Goal: Task Accomplishment & Management: Use online tool/utility

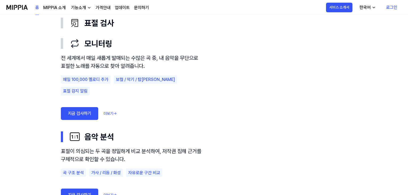
scroll to position [347, 0]
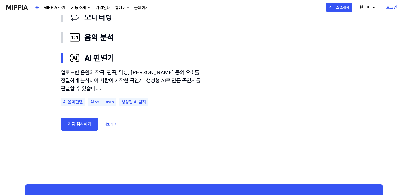
drag, startPoint x: 18, startPoint y: 95, endPoint x: 30, endPoint y: 103, distance: 14.5
click at [18, 95] on use "표절 검사 모니터링 음악 분석 AI 판별기 표절 검사 모니터링 음악 분석 AI 판별기 업로드한 음원의 작곡, 편곡, 믹싱, 마스터링 등의 요소…" at bounding box center [204, 63] width 385 height 240
click at [390, 7] on link "로그인" at bounding box center [392, 7] width 20 height 15
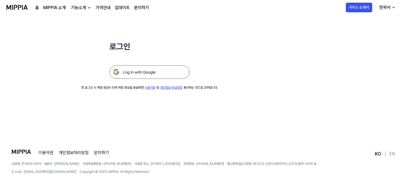
scroll to position [0, 0]
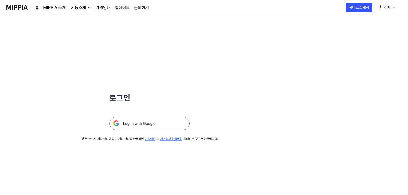
click at [159, 125] on img at bounding box center [150, 123] width 80 height 13
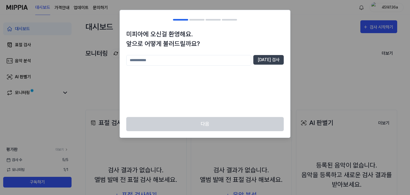
click at [201, 60] on input "text" at bounding box center [188, 60] width 125 height 11
type input "**"
click at [269, 61] on button "[DATE] 검사" at bounding box center [269, 60] width 30 height 10
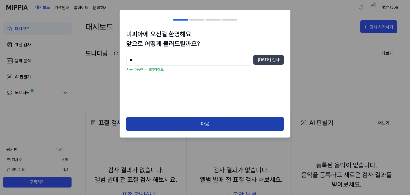
click at [201, 124] on button "다음" at bounding box center [205, 124] width 158 height 14
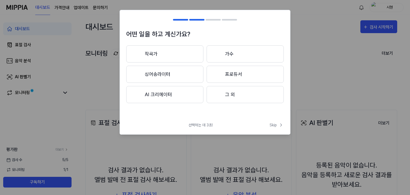
click at [186, 100] on button "AI 크리에이터" at bounding box center [164, 94] width 77 height 17
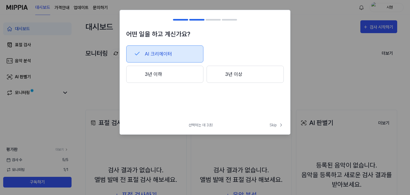
click at [176, 72] on button "3년 이하" at bounding box center [164, 74] width 77 height 17
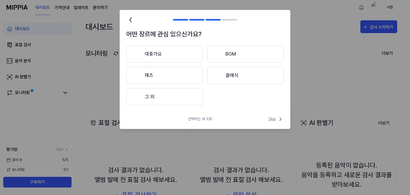
click at [278, 119] on icon at bounding box center [281, 119] width 6 height 6
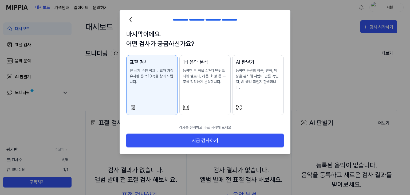
click at [216, 122] on p "검사를 선택하고 바로 시작해 보세요" at bounding box center [205, 128] width 158 height 12
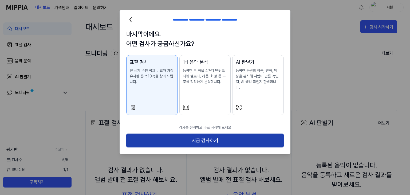
click at [200, 137] on button "지금 검사하기" at bounding box center [205, 141] width 158 height 14
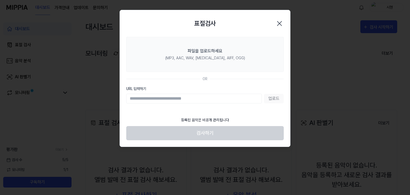
click at [280, 23] on icon "button" at bounding box center [280, 23] width 4 height 4
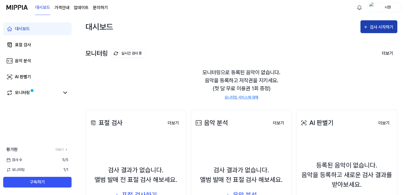
click at [375, 25] on div "검사 시작하기" at bounding box center [382, 27] width 25 height 7
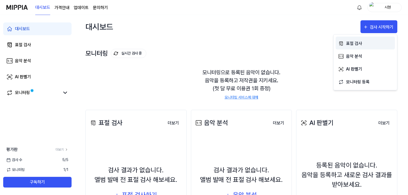
click at [359, 46] on div "표절 검사" at bounding box center [369, 43] width 46 height 7
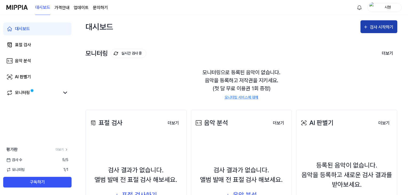
click at [377, 29] on div "검사 시작하기" at bounding box center [382, 27] width 25 height 7
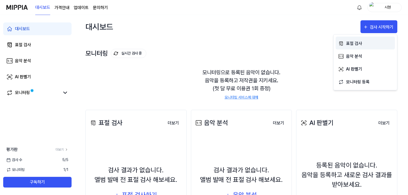
click at [359, 46] on div "표절 검사" at bounding box center [369, 43] width 46 height 7
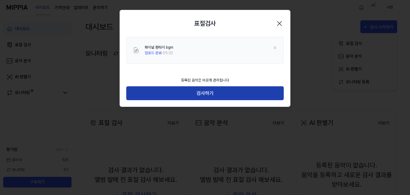
click at [218, 95] on button "검사하기" at bounding box center [205, 93] width 158 height 14
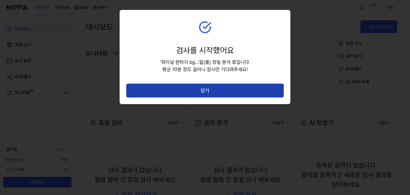
click at [220, 91] on button "닫기" at bounding box center [205, 91] width 158 height 14
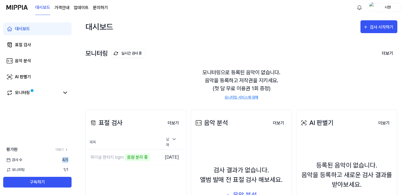
drag, startPoint x: 60, startPoint y: 161, endPoint x: 70, endPoint y: 160, distance: 10.2
click at [70, 160] on div "검사 수 4 / 5" at bounding box center [37, 160] width 75 height 6
click at [30, 95] on link "모니터링" at bounding box center [32, 93] width 53 height 6
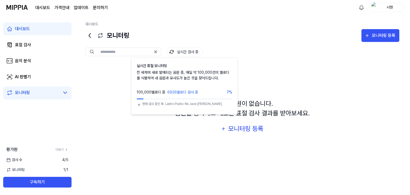
click at [189, 51] on button "실시간 검사 중" at bounding box center [185, 51] width 36 height 9
click at [176, 52] on button "실시간 검사 중" at bounding box center [185, 51] width 36 height 9
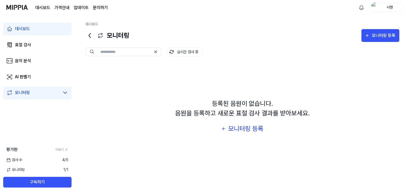
click at [49, 92] on link "모니터링" at bounding box center [32, 93] width 53 height 6
click at [65, 93] on icon at bounding box center [65, 93] width 3 height 2
click at [91, 34] on icon at bounding box center [90, 35] width 9 height 9
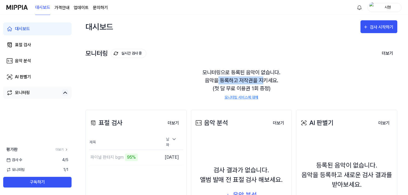
drag, startPoint x: 219, startPoint y: 79, endPoint x: 262, endPoint y: 79, distance: 43.8
click at [262, 79] on div "모니터링으로 등록된 음악이 없습니다. 음악을 등록하고 저작권을 지키세요. (첫 달 무료 이용권 1회 증정) 모니터링 서비스에 대해" at bounding box center [242, 84] width 312 height 45
click at [263, 78] on div "모니터링으로 등록된 음악이 없습니다. 음악을 등록하고 저작권을 지키세요. (첫 달 무료 이용권 1회 증정) 모니터링 서비스에 대해" at bounding box center [242, 84] width 312 height 45
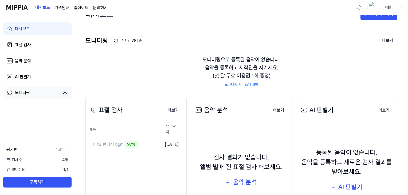
scroll to position [12, 0]
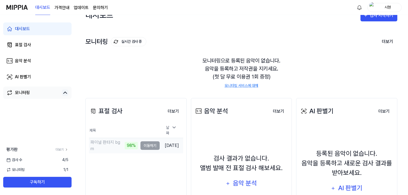
click at [138, 145] on td "파이널 판타지 bgm 98% 이동하기" at bounding box center [124, 145] width 71 height 15
click at [122, 147] on div "파이널 판타지 bgm" at bounding box center [113, 145] width 49 height 15
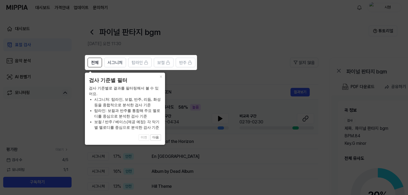
click at [239, 74] on icon at bounding box center [205, 97] width 410 height 195
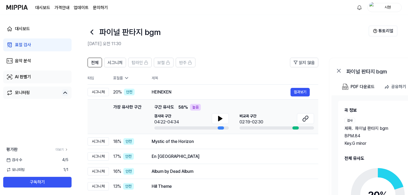
click at [46, 76] on link "AI 판별기" at bounding box center [37, 77] width 68 height 13
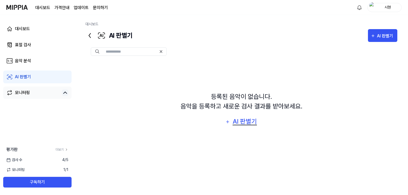
click at [239, 123] on div "AI 판별기" at bounding box center [245, 122] width 26 height 10
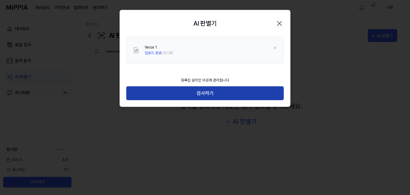
click at [202, 96] on button "검사하기" at bounding box center [205, 93] width 158 height 14
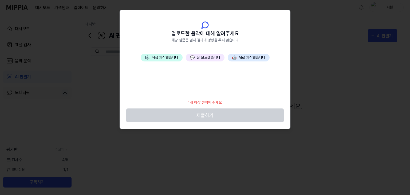
click at [251, 59] on button "🤖 AI로 제작했습니다" at bounding box center [249, 58] width 42 height 8
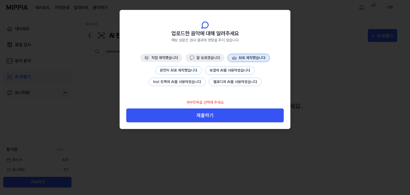
click at [185, 71] on button "완전히 AI로 제작했습니다" at bounding box center [179, 70] width 46 height 8
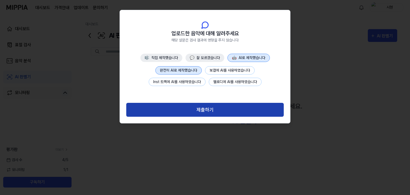
click at [223, 112] on button "제출하기" at bounding box center [205, 110] width 158 height 14
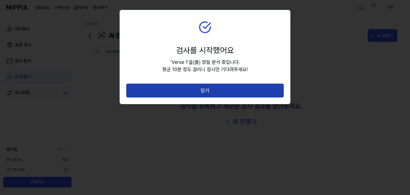
click at [216, 92] on button "닫기" at bounding box center [205, 91] width 158 height 14
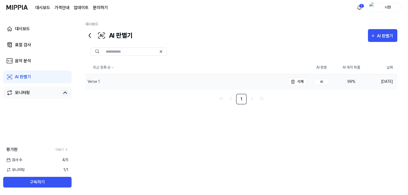
click at [97, 83] on div "Verse 1" at bounding box center [94, 82] width 12 height 6
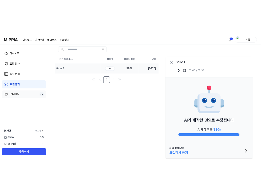
scroll to position [29, 0]
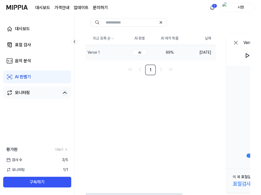
click at [46, 76] on link "AI 판별기" at bounding box center [37, 77] width 68 height 13
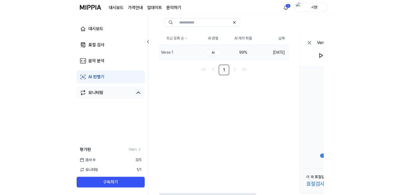
scroll to position [0, 0]
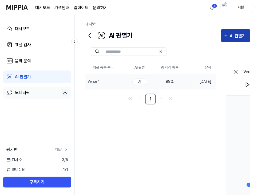
click at [243, 33] on div "AI 판별기" at bounding box center [239, 36] width 18 height 7
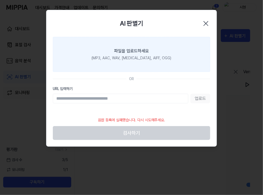
click at [138, 51] on div "파일을 업로드하세요" at bounding box center [131, 51] width 35 height 6
click at [0, 0] on input "파일을 업로드하세요 (MP3, AAC, WAV, FLAC, AIFF, OGG)" at bounding box center [0, 0] width 0 height 0
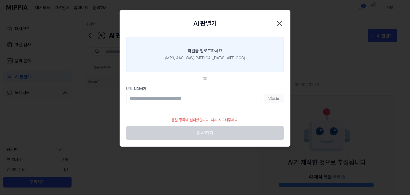
click at [213, 60] on div "(MP3, AAC, WAV, [MEDICAL_DATA], AIFF, OGG)" at bounding box center [205, 58] width 80 height 6
click at [0, 0] on input "파일을 업로드하세요 (MP3, AAC, WAV, FLAC, AIFF, OGG)" at bounding box center [0, 0] width 0 height 0
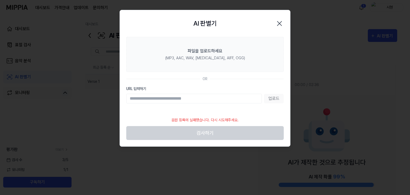
click at [281, 23] on icon "button" at bounding box center [279, 23] width 9 height 9
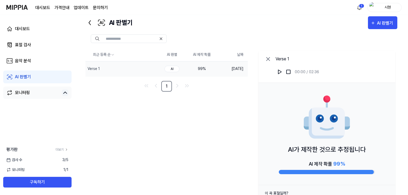
scroll to position [29, 0]
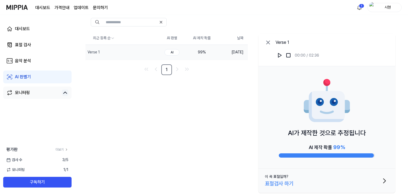
click at [118, 92] on div "최근 등록 순 AI 판별 AI 제작 확률 날짜 Verse 1 삭제 AI 99 % 2025.08.22. 1 Verse 1 00:00 / 02:3…" at bounding box center [242, 113] width 312 height 163
click at [352, 64] on div "Verse 1 00:00 / 02:36" at bounding box center [327, 50] width 137 height 32
drag, startPoint x: 306, startPoint y: 148, endPoint x: 355, endPoint y: 150, distance: 48.2
click at [355, 150] on div "AI 제작 확률 99 %" at bounding box center [327, 150] width 96 height 14
drag, startPoint x: 320, startPoint y: 150, endPoint x: 343, endPoint y: 152, distance: 23.3
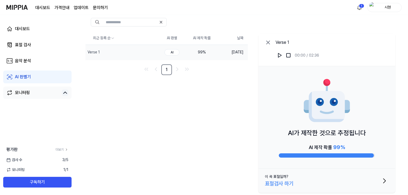
click at [343, 152] on div "AI 제작 확률 99 %" at bounding box center [327, 150] width 96 height 14
click at [125, 79] on div "최근 등록 순 AI 판별 AI 제작 확률 날짜 Verse 1 삭제 AI 99 % 2025.08.22. 1 Verse 1 00:00 / 02:3…" at bounding box center [242, 113] width 312 height 163
